Goal: Task Accomplishment & Management: Complete application form

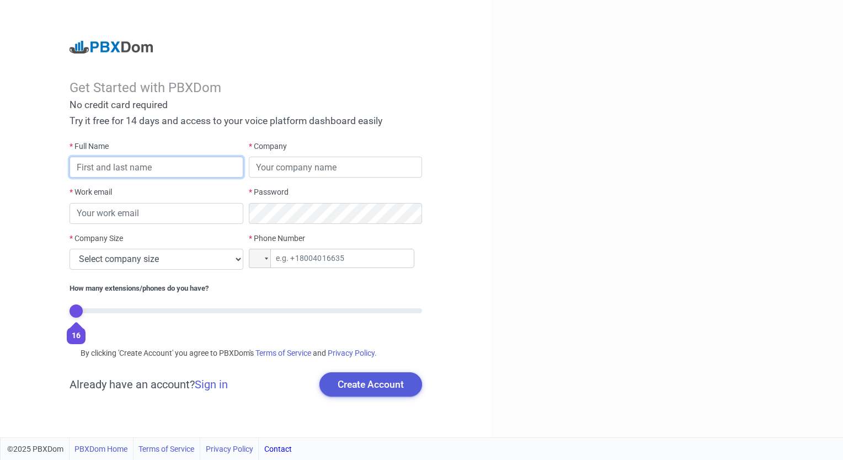
click at [117, 174] on input "text" at bounding box center [156, 167] width 173 height 21
type input "[PERSON_NAME]"
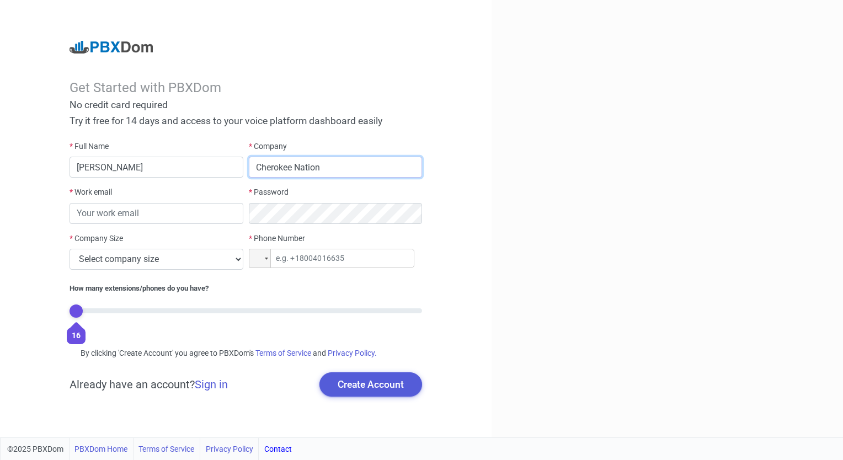
type input "Cherokee Nation"
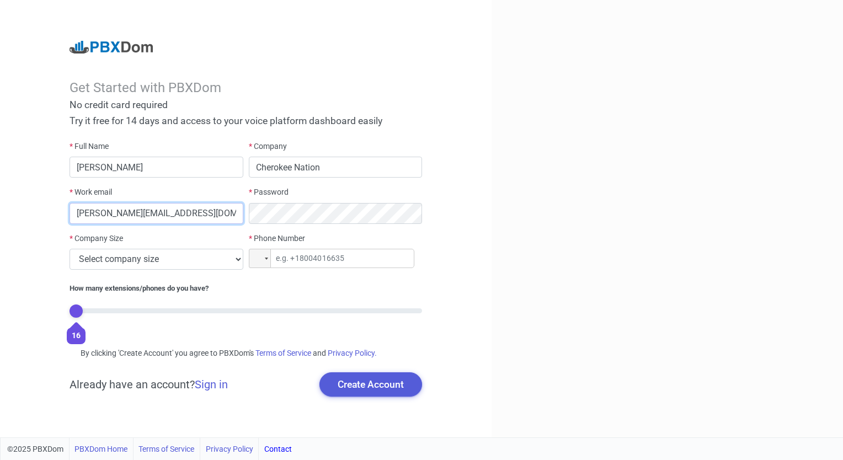
type input "[PERSON_NAME][EMAIL_ADDRESS][DOMAIN_NAME]"
click at [226, 247] on div "* Company Size Select company size 1 - 9 employees 10 - 49 employees 50 - 199 e…" at bounding box center [156, 251] width 173 height 37
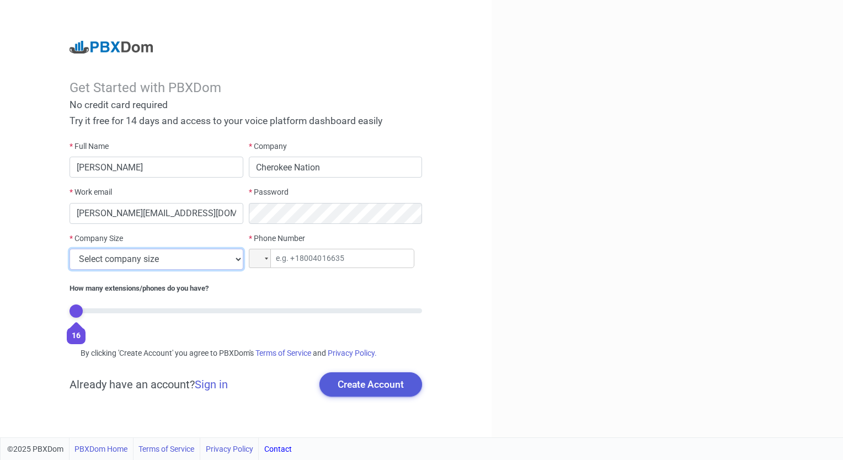
click at [232, 260] on select "Select company size 1 - 9 employees 10 - 49 employees 50 - 199 employees 200 - …" at bounding box center [156, 259] width 173 height 21
select select "6"
click at [70, 249] on select "Select company size 1 - 9 employees 10 - 49 employees 50 - 199 employees 200 - …" at bounding box center [156, 259] width 173 height 21
click at [327, 262] on input "tel" at bounding box center [332, 258] width 166 height 19
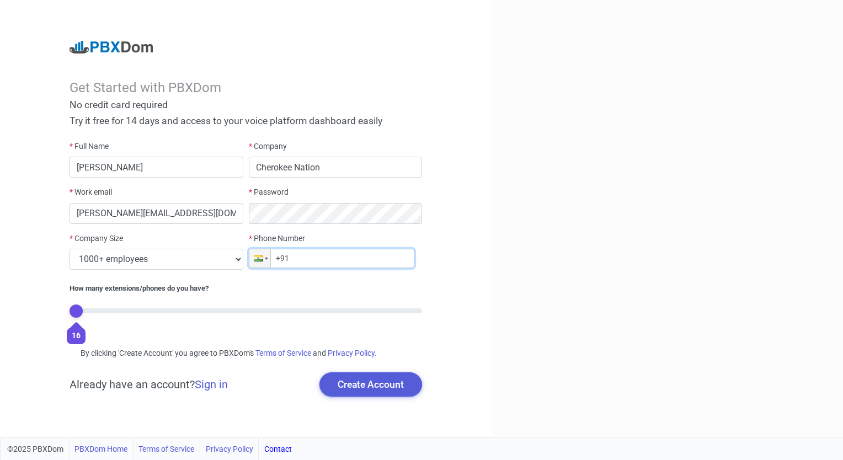
type input "+9"
type input "[PHONE_NUMBER]"
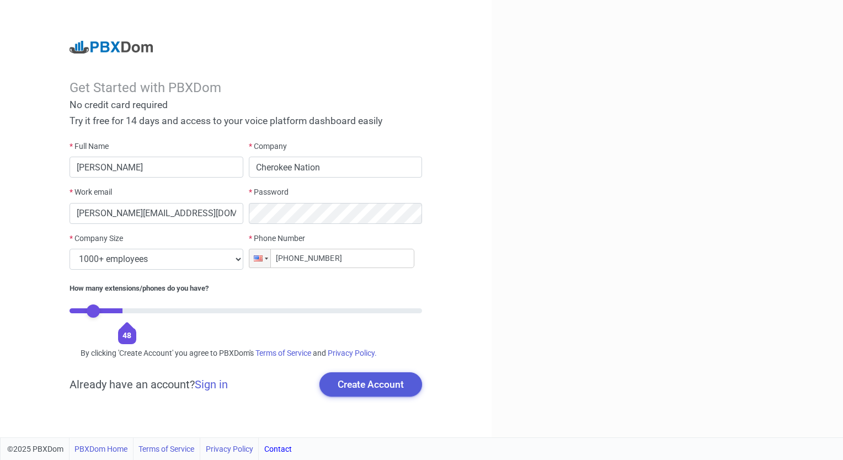
drag, startPoint x: 128, startPoint y: 303, endPoint x: 100, endPoint y: 312, distance: 28.8
click at [100, 312] on input "range" at bounding box center [246, 310] width 352 height 5
drag, startPoint x: 100, startPoint y: 312, endPoint x: 58, endPoint y: 311, distance: 41.9
type input "0"
click at [70, 311] on input "range" at bounding box center [246, 310] width 352 height 5
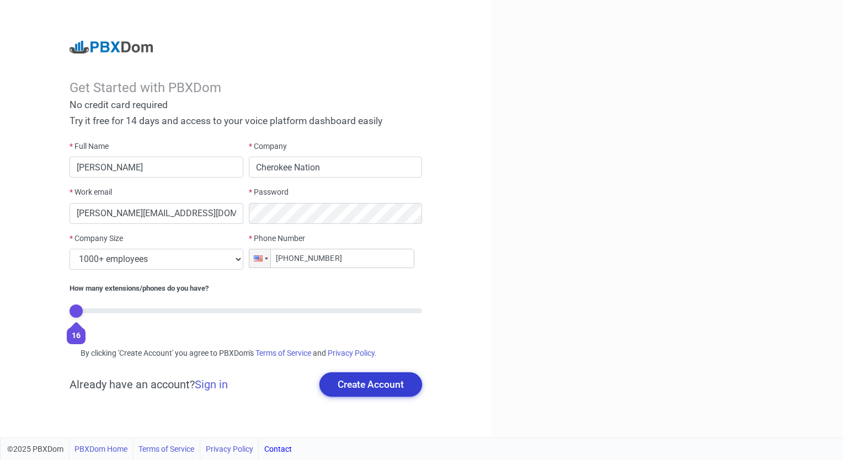
click at [366, 383] on button "Create Account" at bounding box center [370, 384] width 103 height 24
